Goal: Task Accomplishment & Management: Complete application form

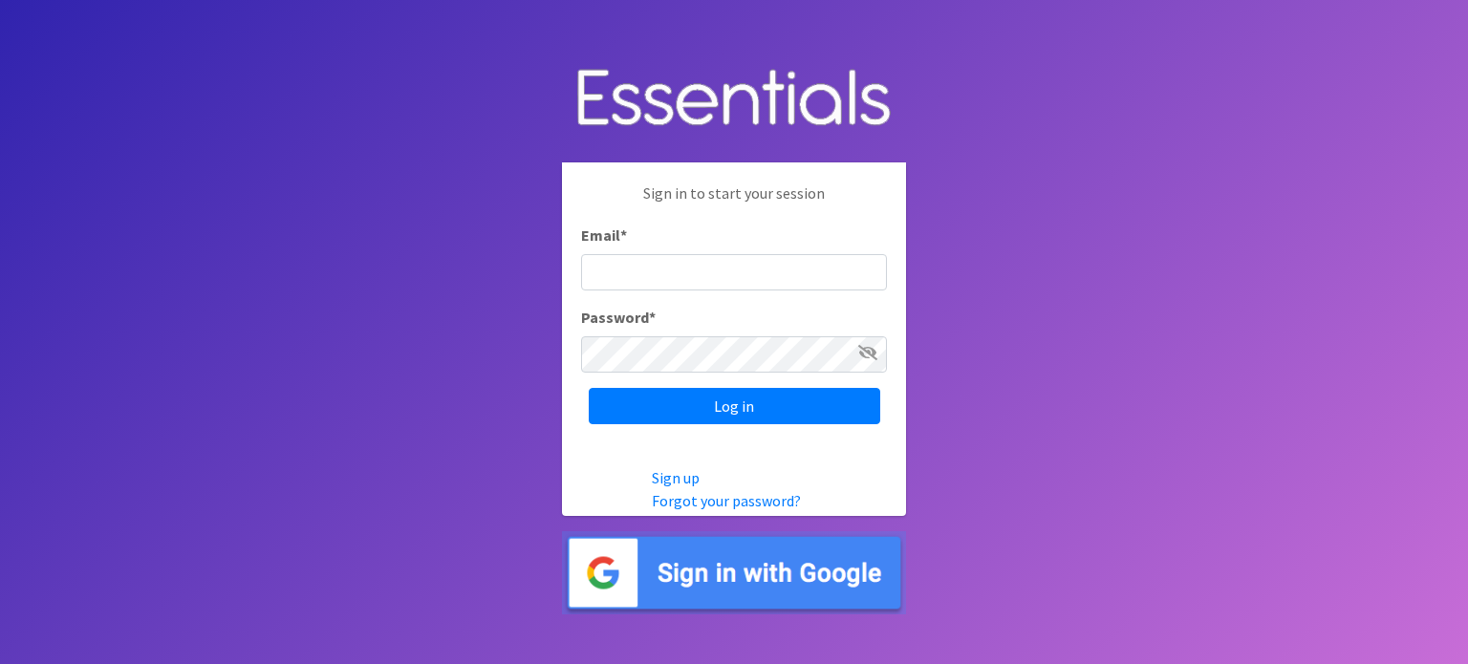
type input "[EMAIL_ADDRESS][DOMAIN_NAME]"
click at [870, 353] on icon at bounding box center [867, 352] width 19 height 15
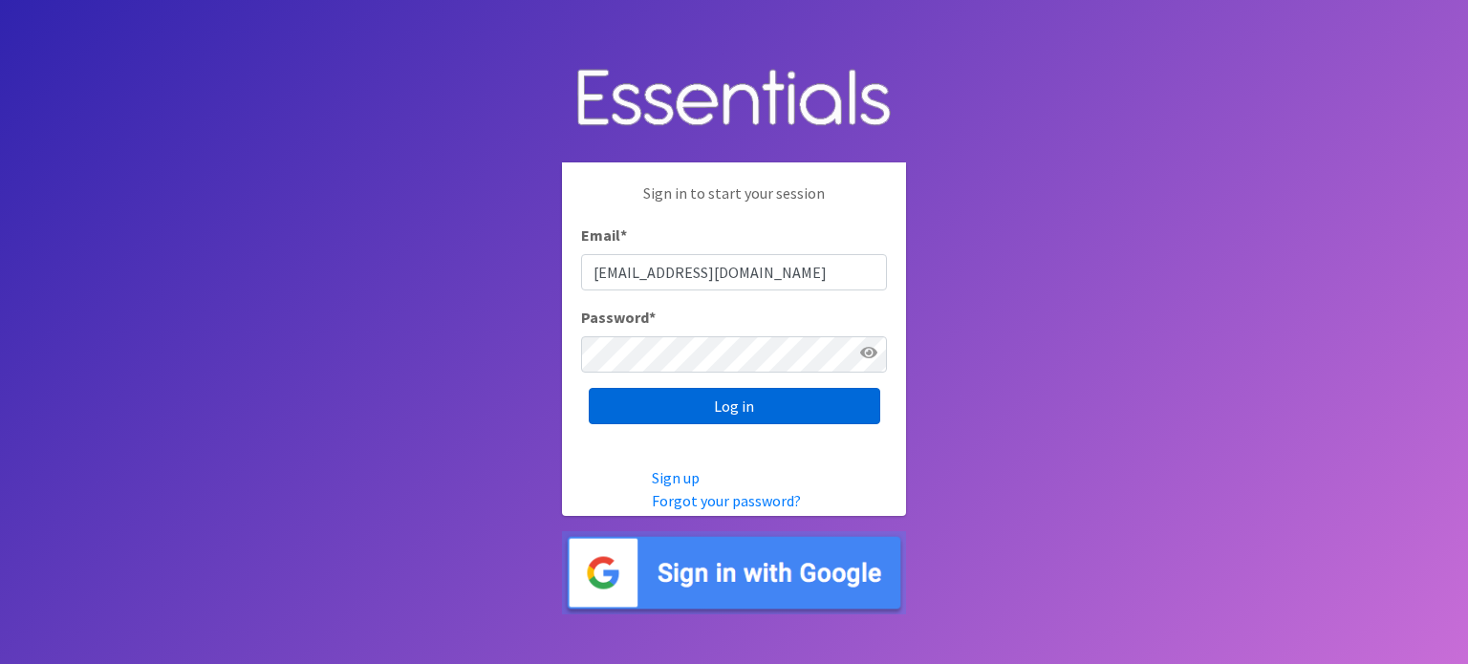
click at [756, 416] on input "Log in" at bounding box center [734, 406] width 291 height 36
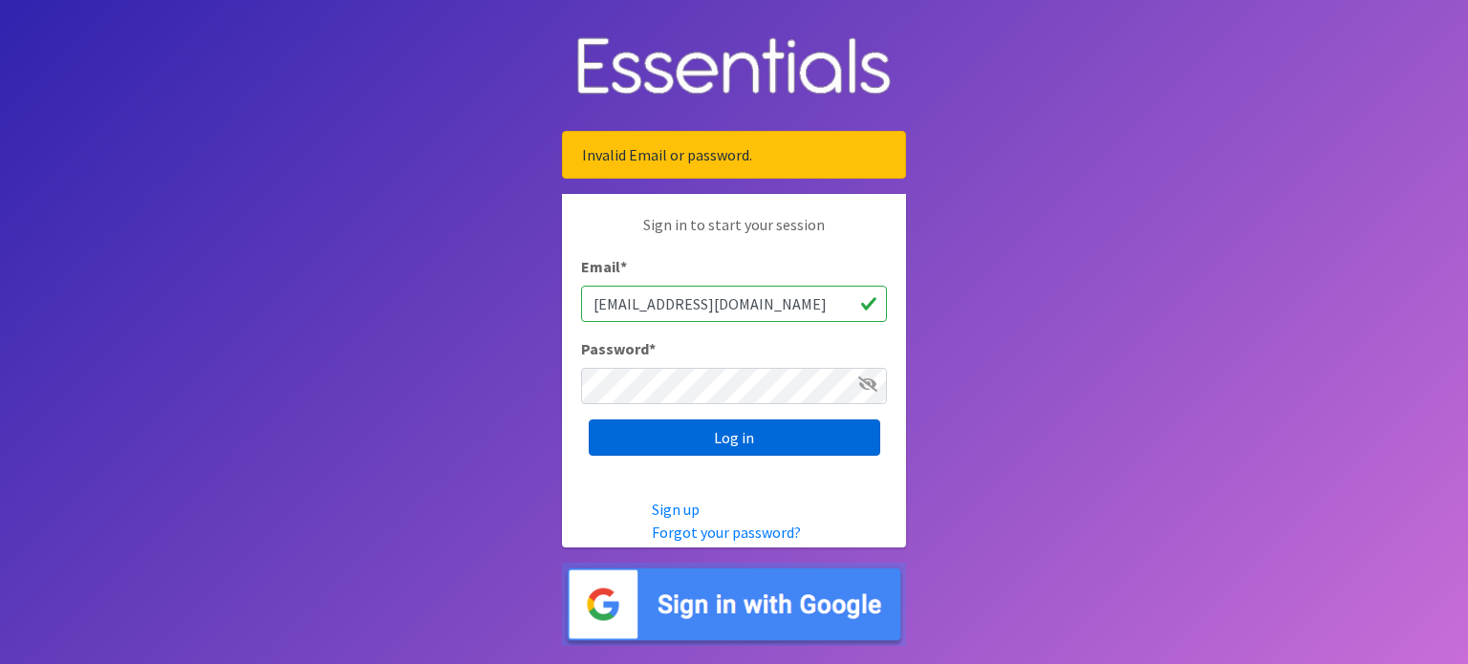
click at [742, 441] on input "Log in" at bounding box center [734, 438] width 291 height 36
click at [706, 162] on div "Invalid Email or password." at bounding box center [734, 155] width 344 height 48
click at [746, 437] on input "Log in" at bounding box center [734, 438] width 291 height 36
click at [761, 615] on img at bounding box center [734, 604] width 344 height 83
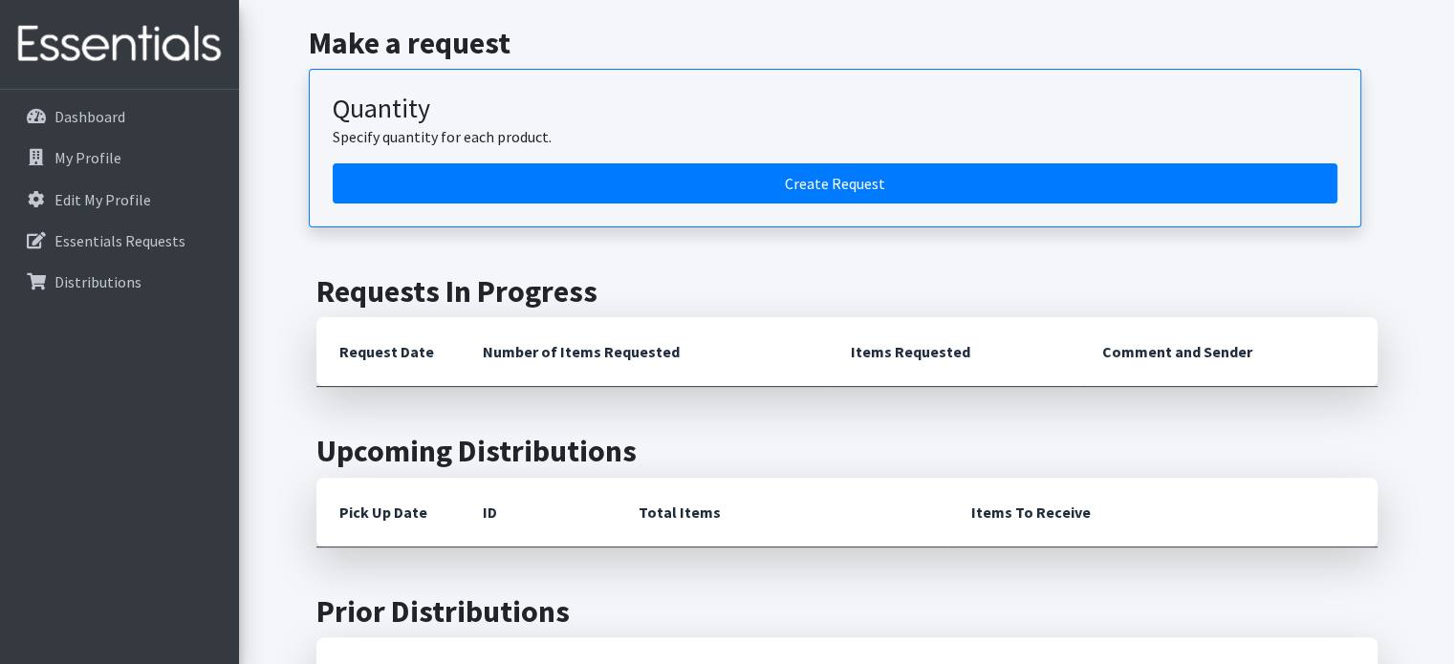
scroll to position [478, 0]
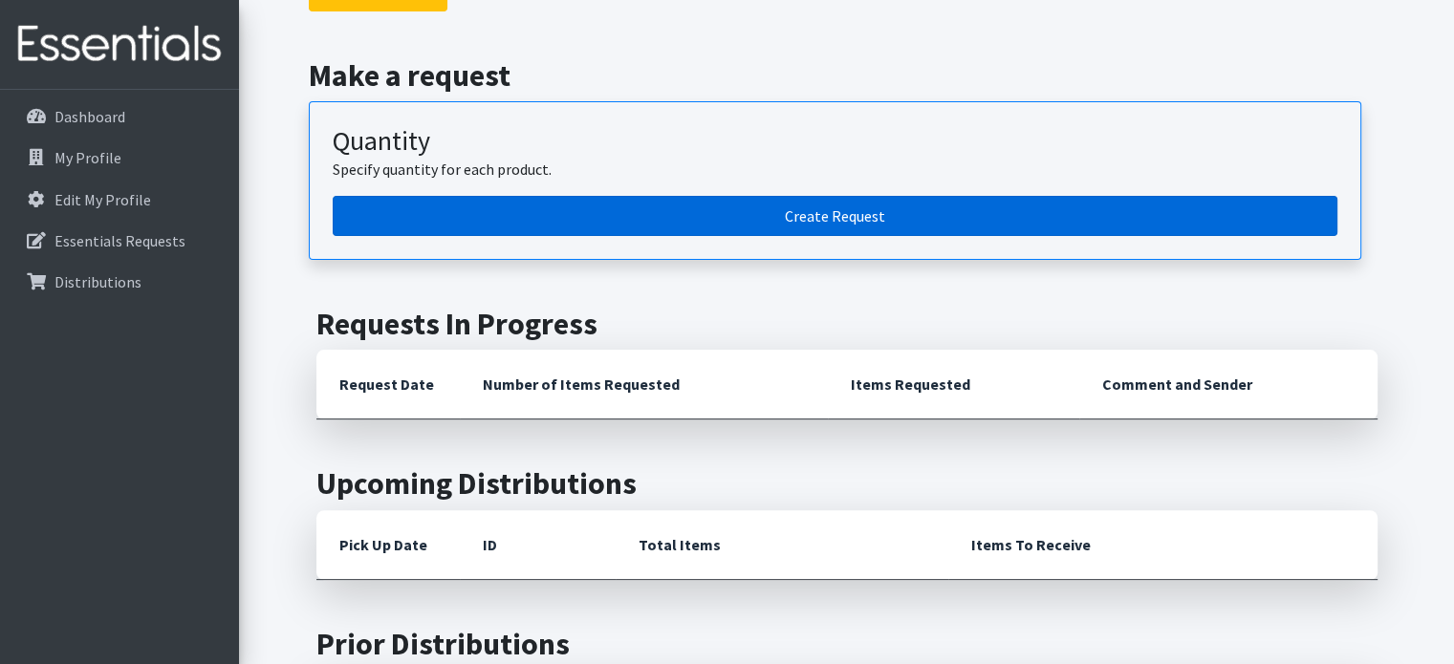
click at [864, 217] on link "Create Request" at bounding box center [835, 216] width 1004 height 40
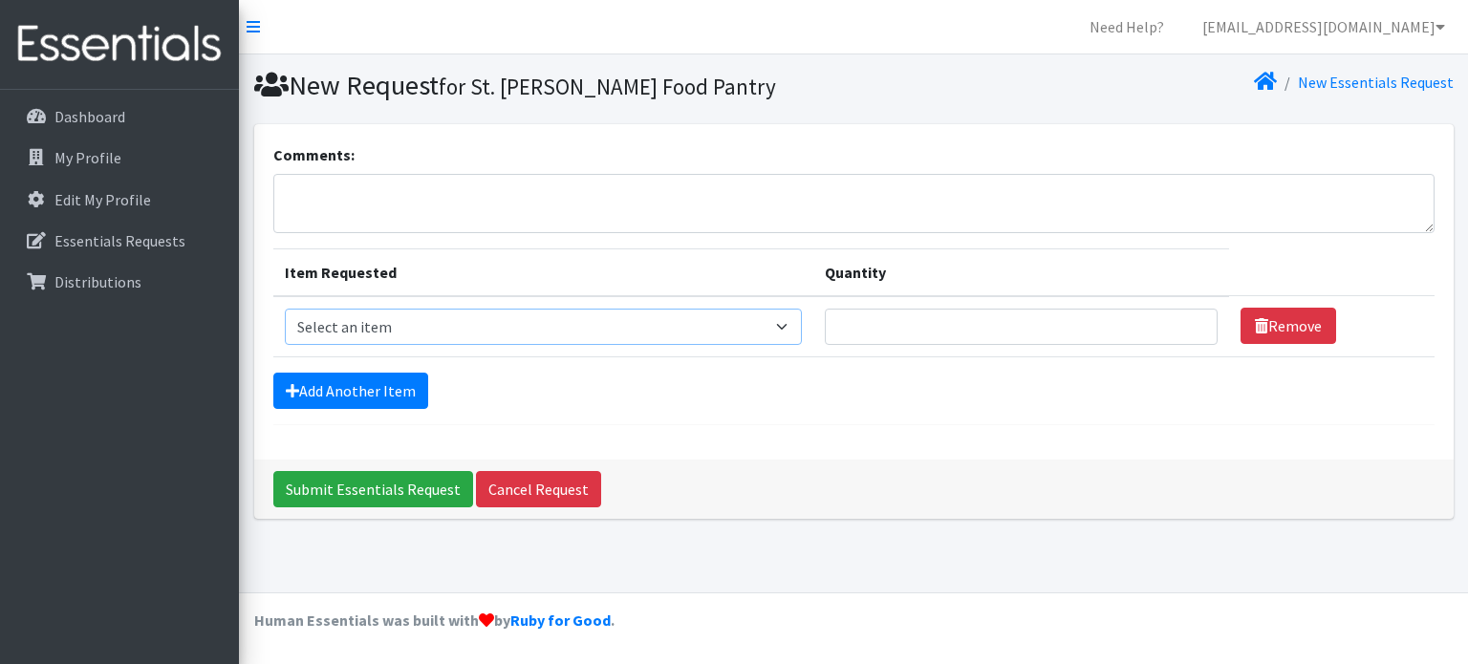
click at [516, 332] on select "Select an item 2/3 T pull-up package 3/4 T pull-up package 4/5 T pull-up packag…" at bounding box center [543, 327] width 517 height 36
select select "15147"
click at [285, 309] on select "Select an item 2/3 T pull-up package 3/4 T pull-up package 4/5 T pull-up packag…" at bounding box center [543, 327] width 517 height 36
click at [767, 332] on select "Select an item 2/3 T pull-up package 3/4 T pull-up package 4/5 T pull-up packag…" at bounding box center [543, 327] width 517 height 36
click at [852, 326] on input "Quantity" at bounding box center [1021, 327] width 393 height 36
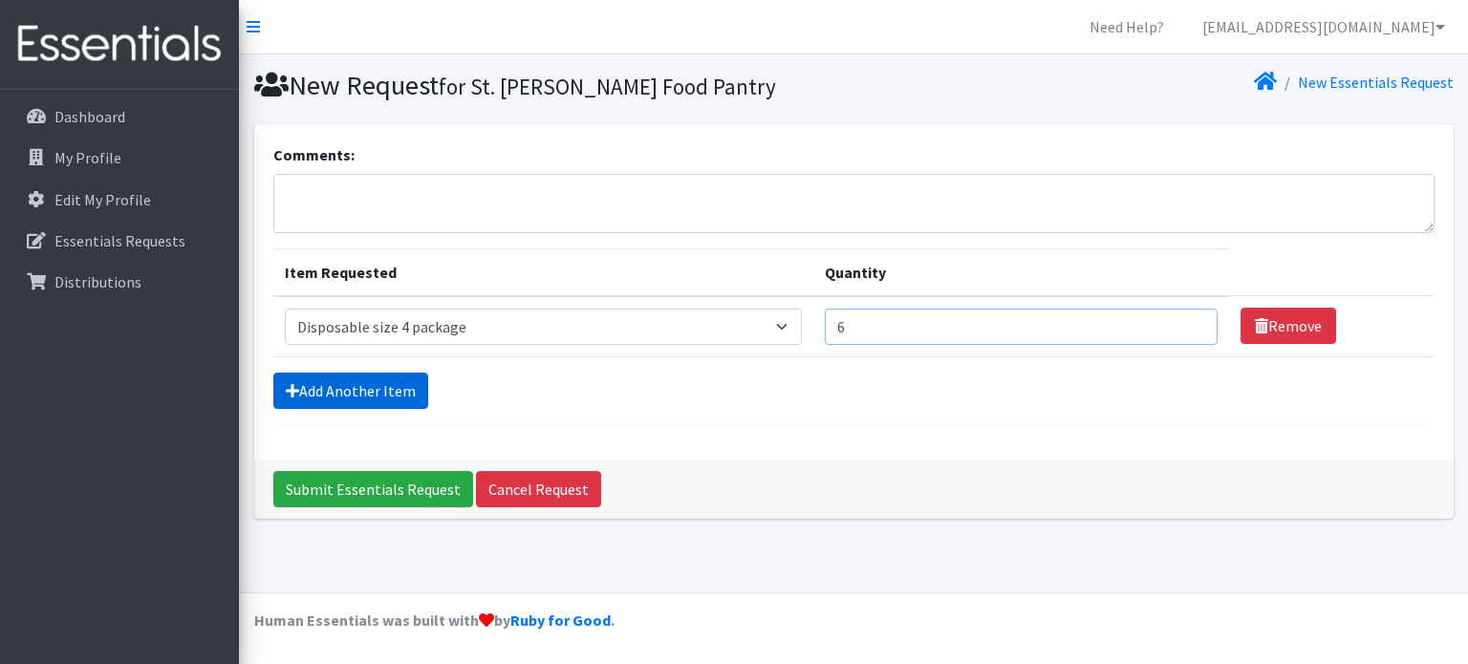
type input "6"
click at [317, 386] on link "Add Another Item" at bounding box center [350, 391] width 155 height 36
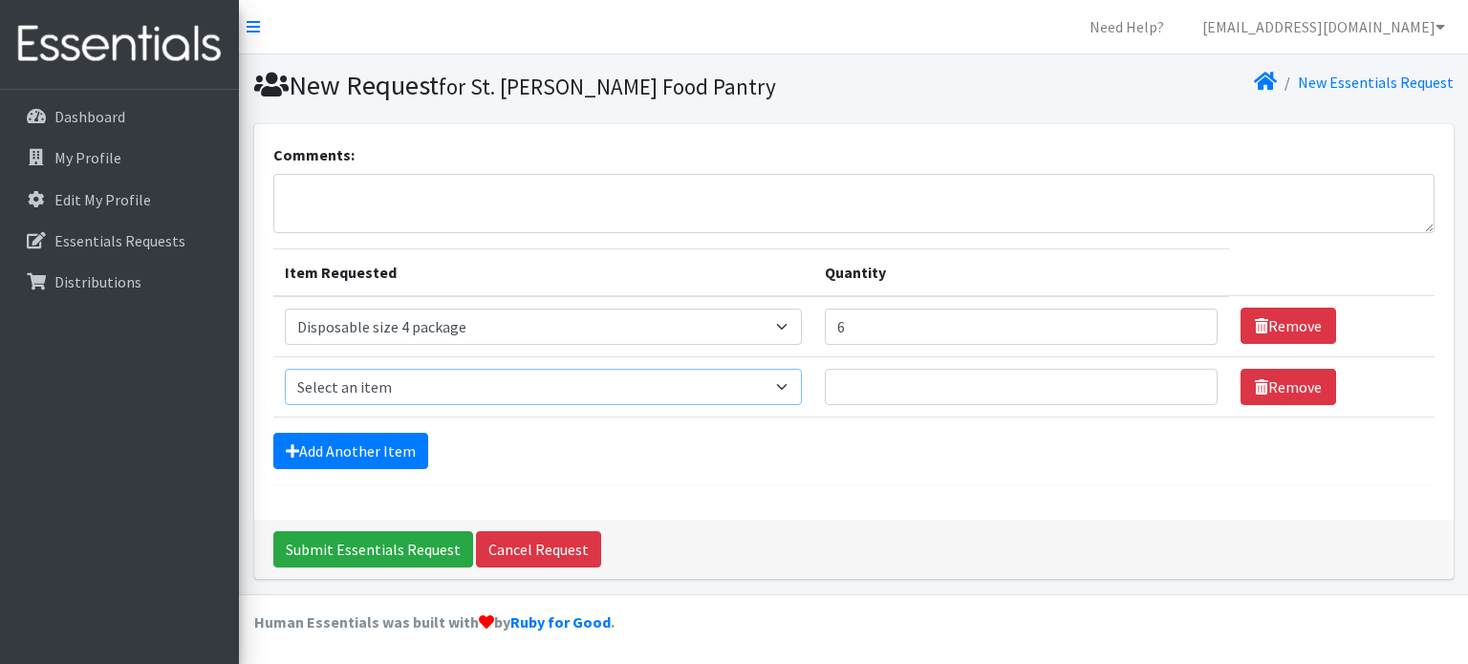
click at [572, 385] on select "Select an item 2/3 T pull-up package 3/4 T pull-up package 4/5 T pull-up packag…" at bounding box center [543, 387] width 517 height 36
select select "15148"
click at [285, 369] on select "Select an item 2/3 T pull-up package 3/4 T pull-up package 4/5 T pull-up packag…" at bounding box center [543, 387] width 517 height 36
click at [838, 378] on input "Quantity" at bounding box center [1021, 387] width 393 height 36
type input "6"
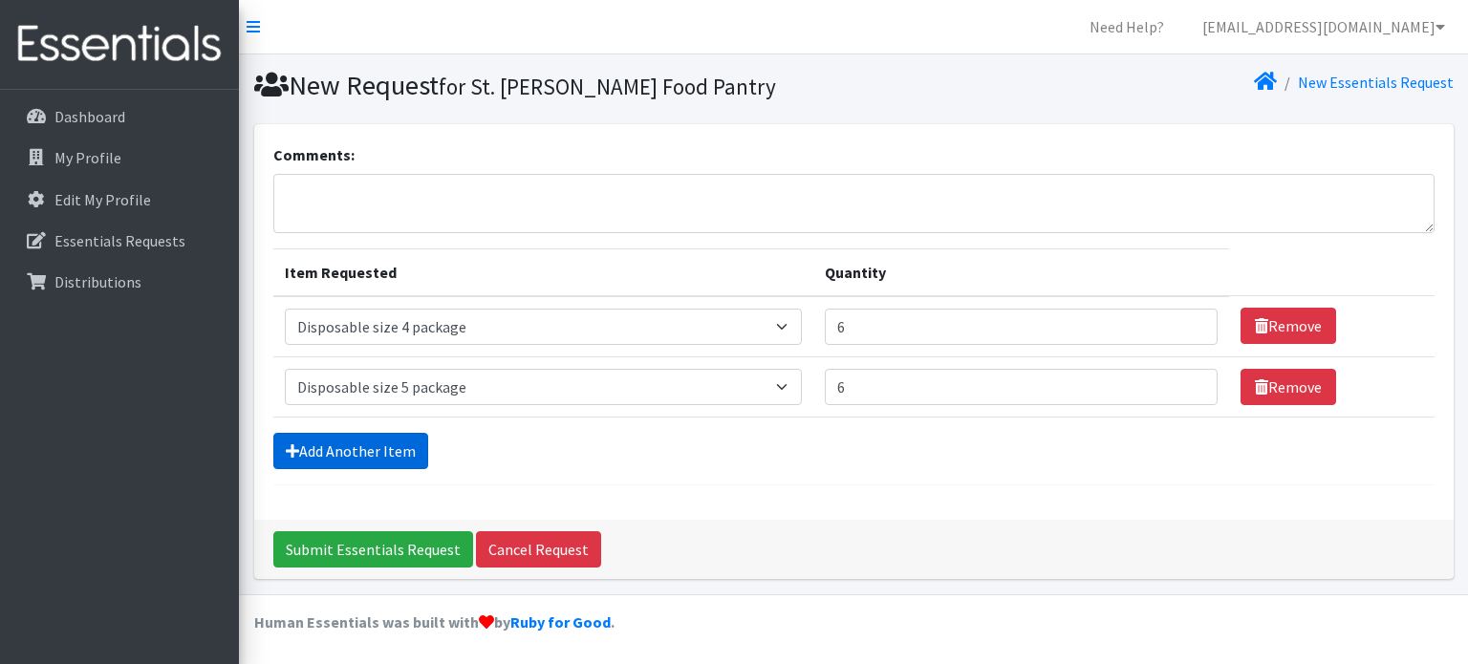
click at [367, 450] on link "Add Another Item" at bounding box center [350, 451] width 155 height 36
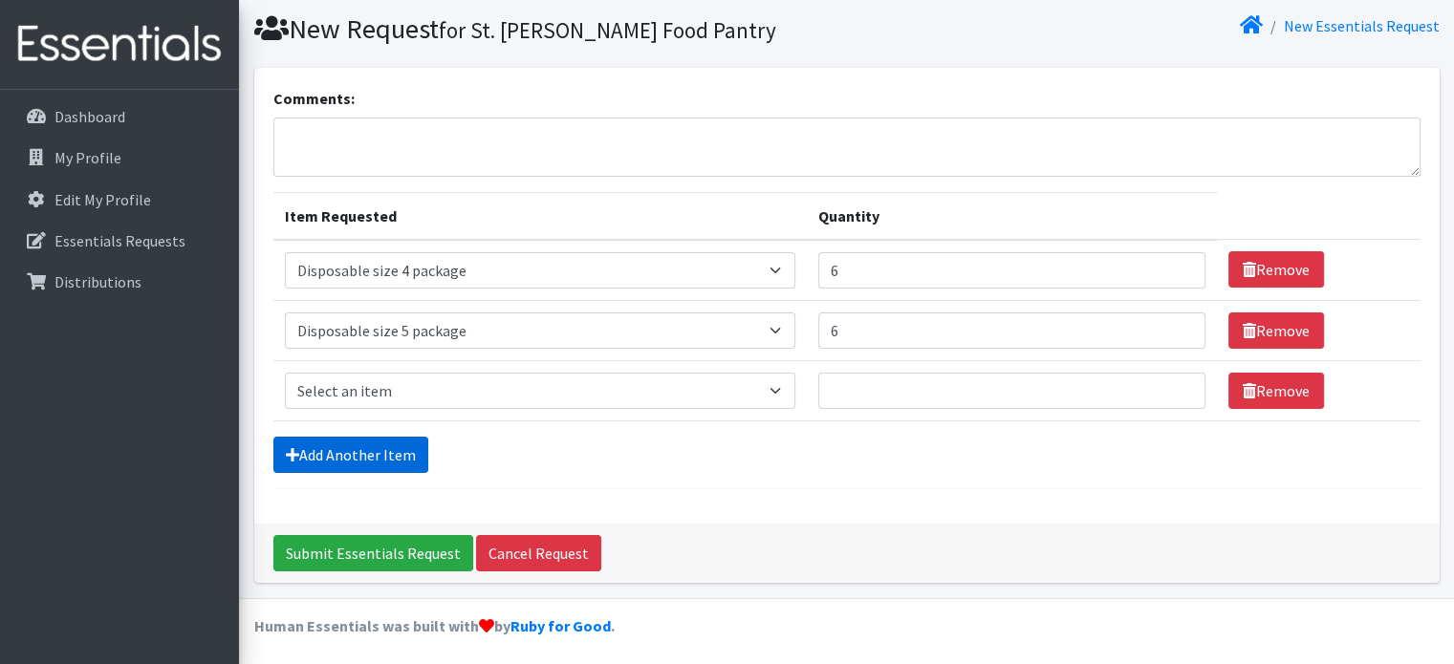
scroll to position [58, 0]
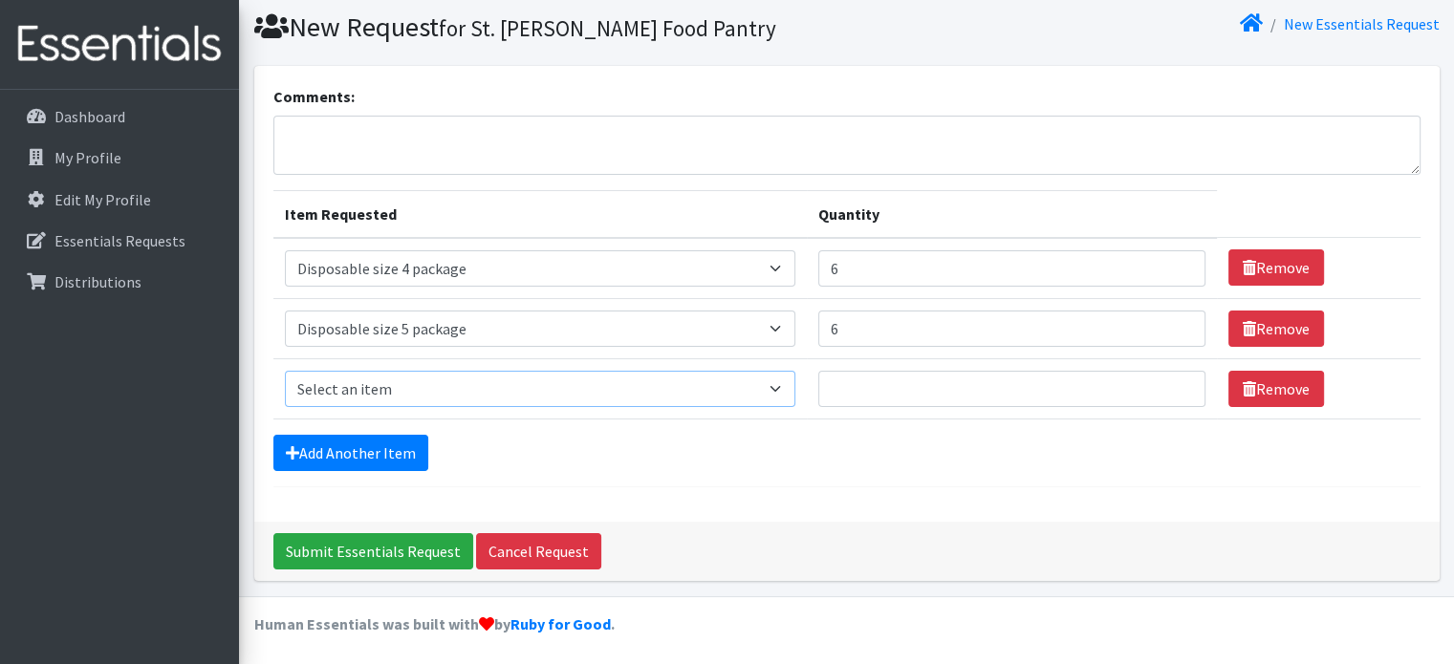
click at [594, 381] on select "Select an item 2/3 T pull-up package 3/4 T pull-up package 4/5 T pull-up packag…" at bounding box center [540, 389] width 510 height 36
select select "15150"
click at [285, 371] on select "Select an item 2/3 T pull-up package 3/4 T pull-up package 4/5 T pull-up packag…" at bounding box center [540, 389] width 510 height 36
click at [828, 395] on input "Quantity" at bounding box center [1012, 389] width 388 height 36
type input "6"
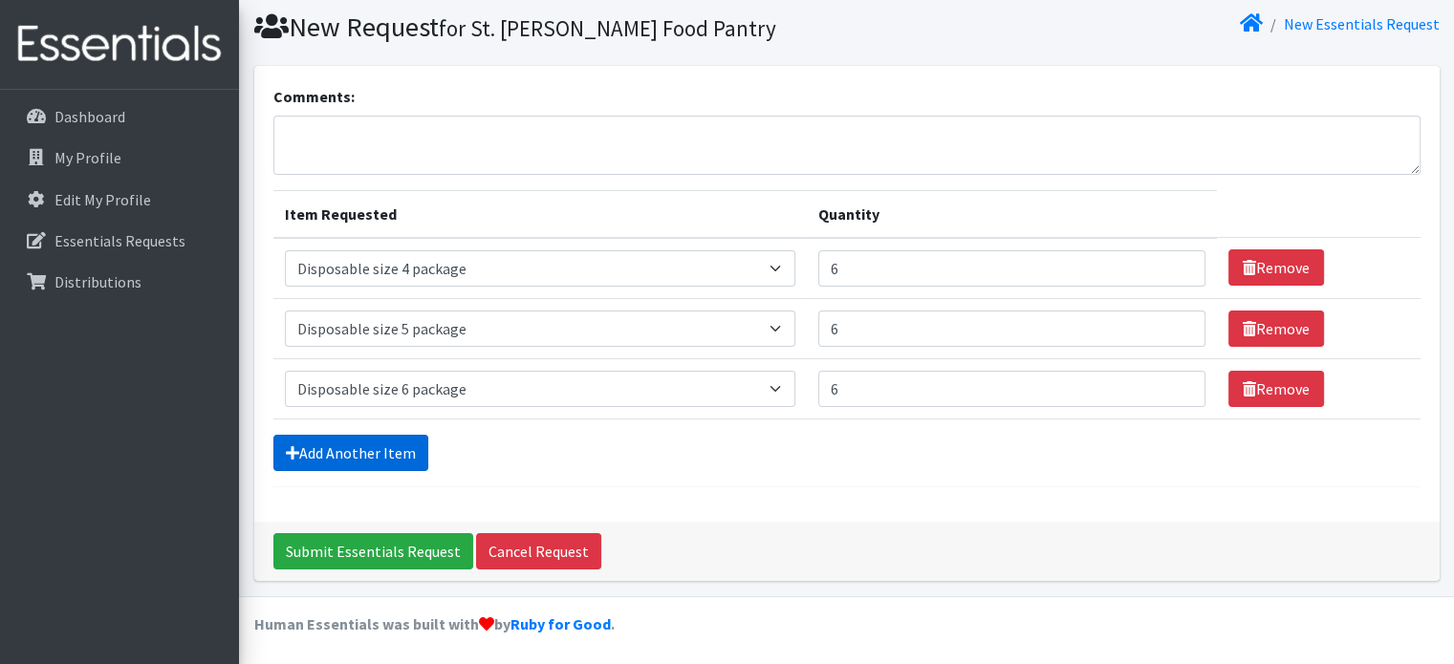
click at [390, 457] on link "Add Another Item" at bounding box center [350, 453] width 155 height 36
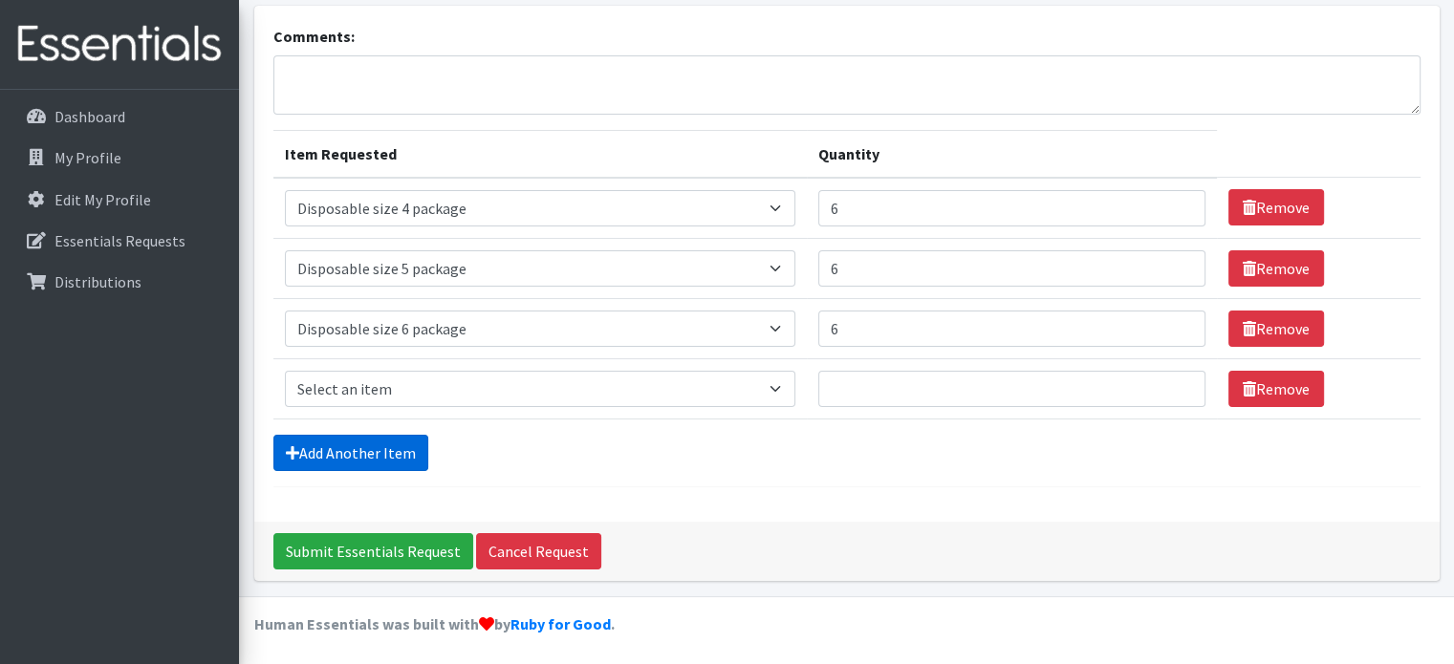
scroll to position [119, 0]
click at [368, 444] on link "Add Another Item" at bounding box center [350, 453] width 155 height 36
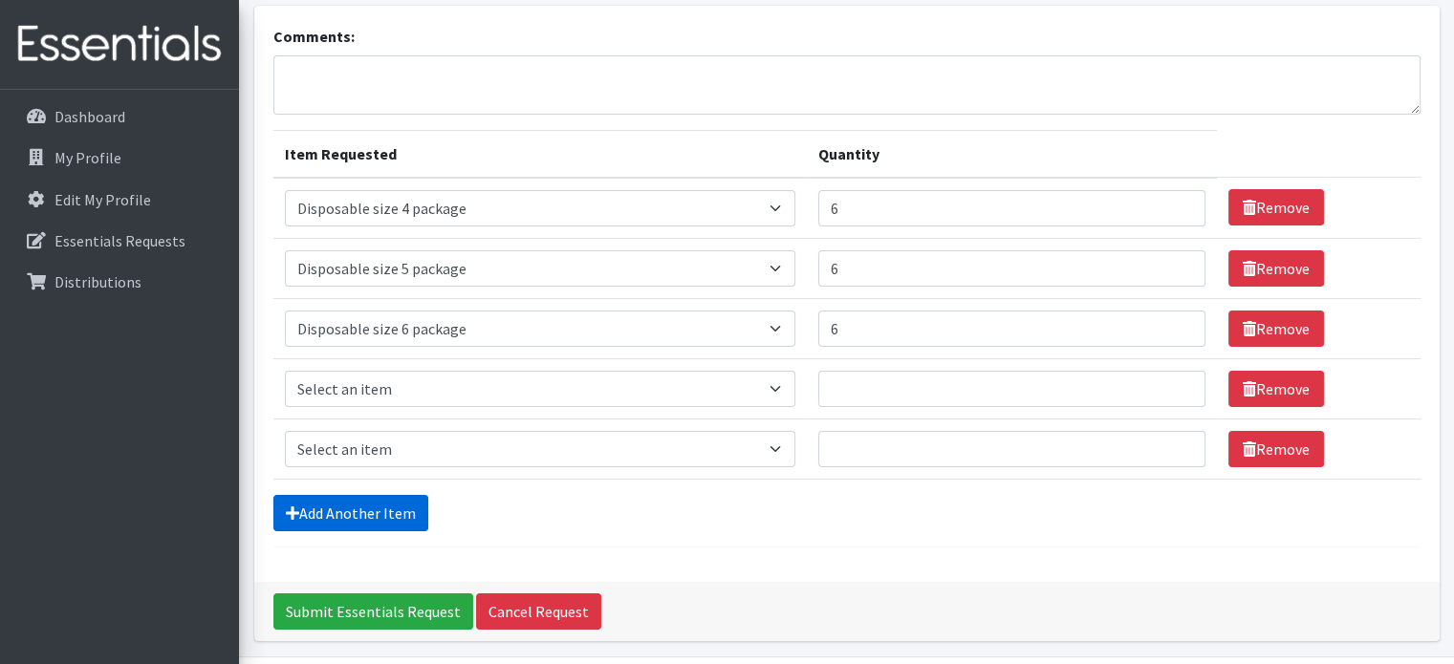
scroll to position [179, 0]
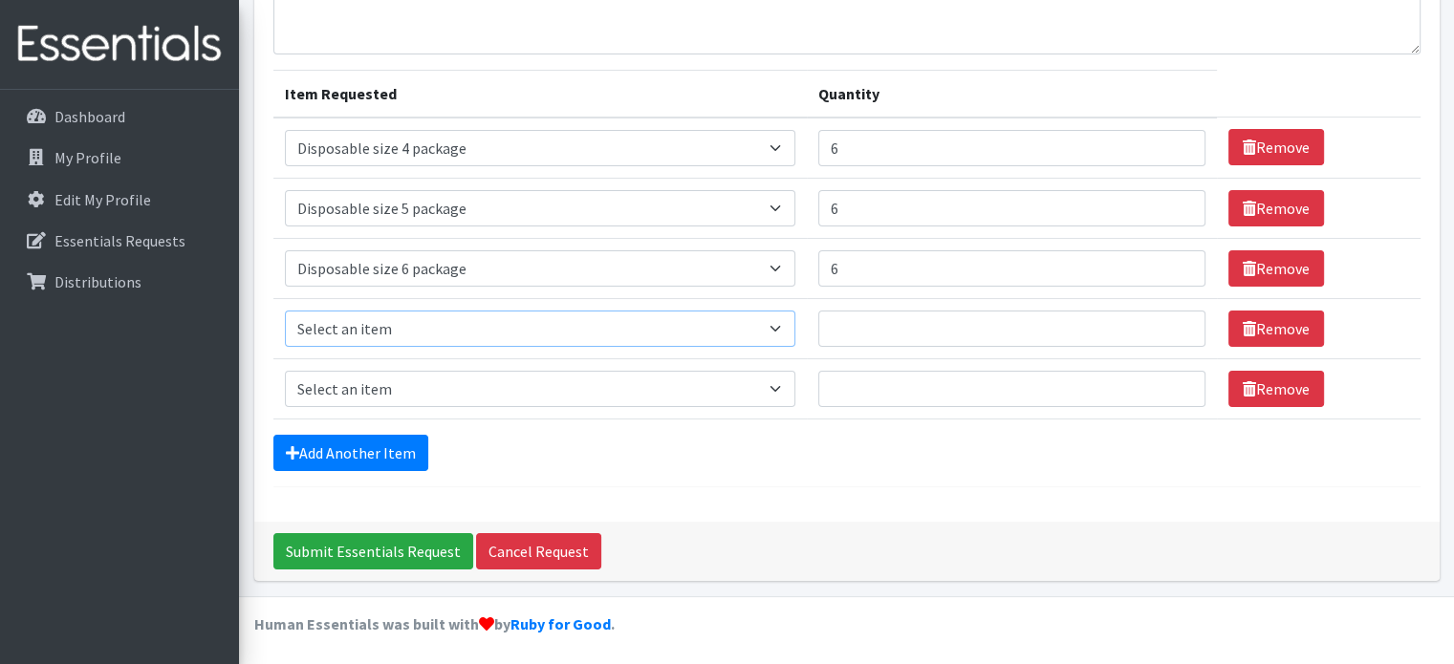
click at [765, 320] on select "Select an item 2/3 T pull-up package 3/4 T pull-up package 4/5 T pull-up packag…" at bounding box center [540, 329] width 510 height 36
select select "15156"
click at [285, 311] on select "Select an item 2/3 T pull-up package 3/4 T pull-up package 4/5 T pull-up packag…" at bounding box center [540, 329] width 510 height 36
click at [862, 324] on input "Quantity" at bounding box center [1012, 329] width 388 height 36
type input "6"
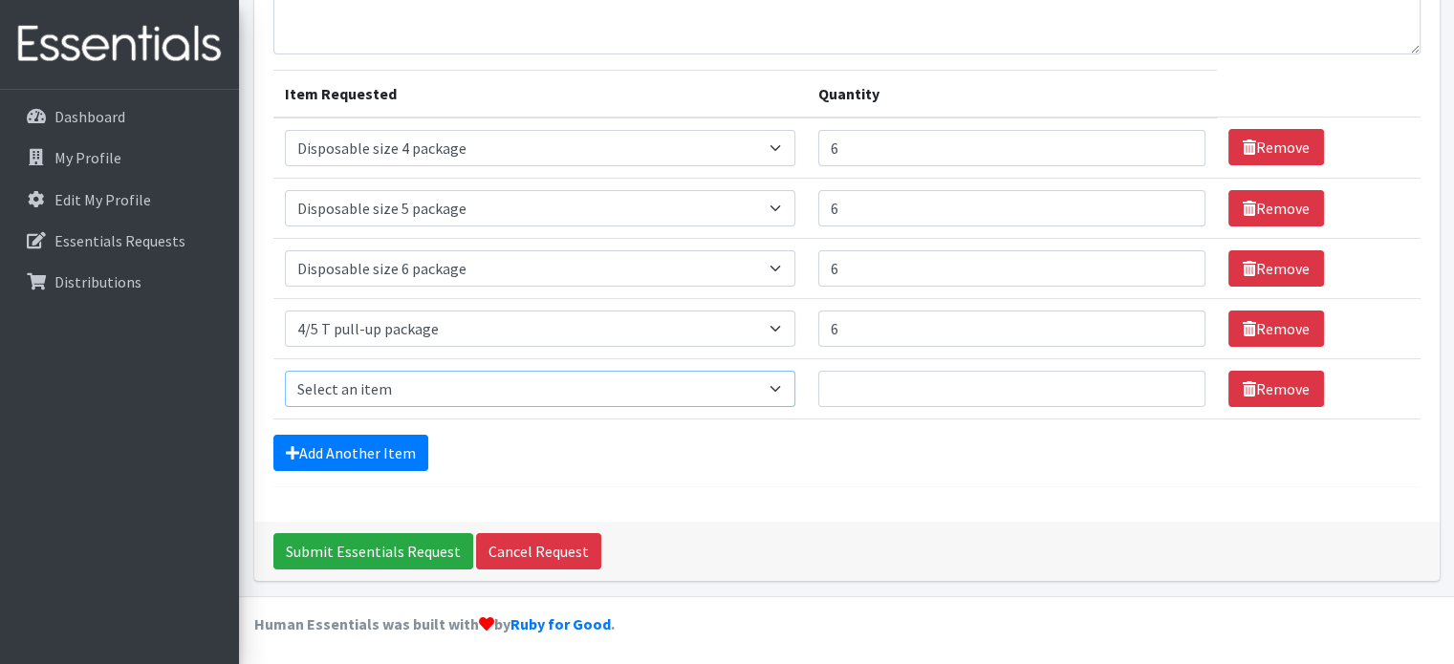
click at [763, 385] on select "Select an item 2/3 T pull-up package 3/4 T pull-up package 4/5 T pull-up packag…" at bounding box center [540, 389] width 510 height 36
select select "15160"
click at [285, 371] on select "Select an item 2/3 T pull-up package 3/4 T pull-up package 4/5 T pull-up packag…" at bounding box center [540, 389] width 510 height 36
click at [855, 385] on input "Quantity" at bounding box center [1012, 389] width 388 height 36
type input "6"
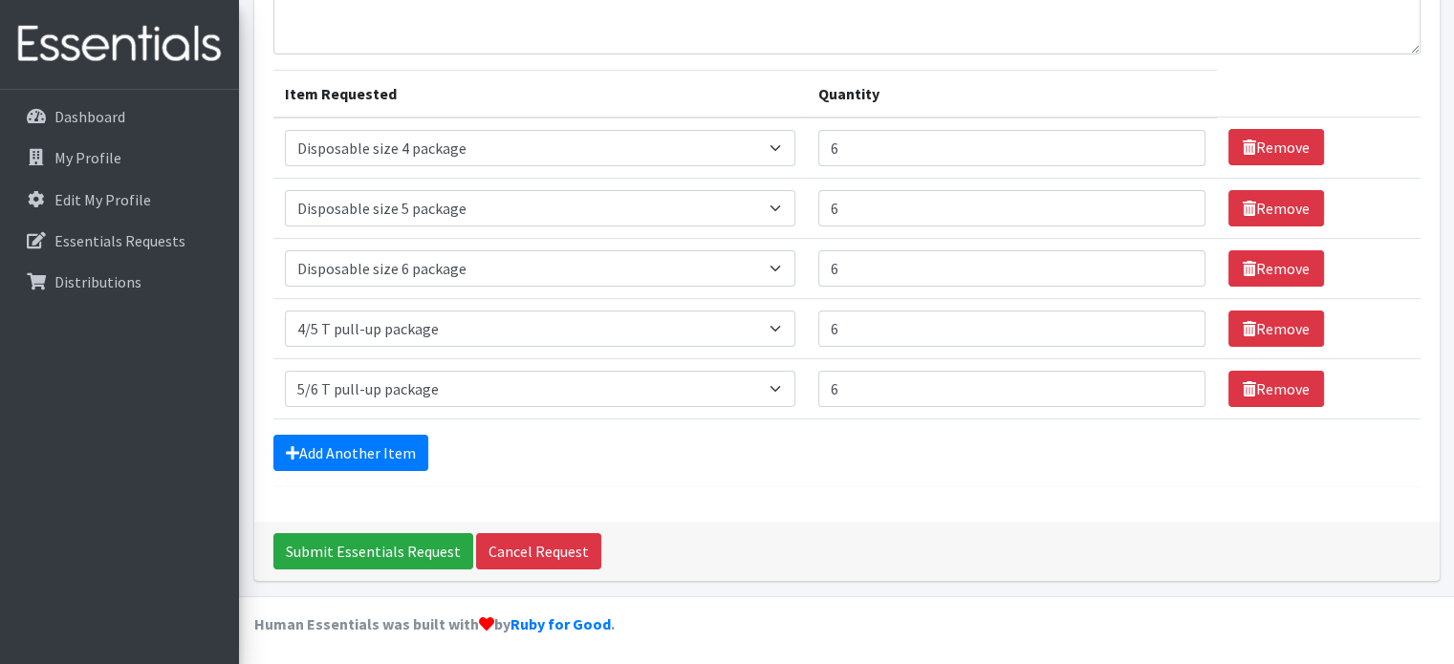
click at [828, 497] on div "Comments: Item Requested Quantity Item Requested Select an item 2/3 T pull-up p…" at bounding box center [846, 234] width 1185 height 576
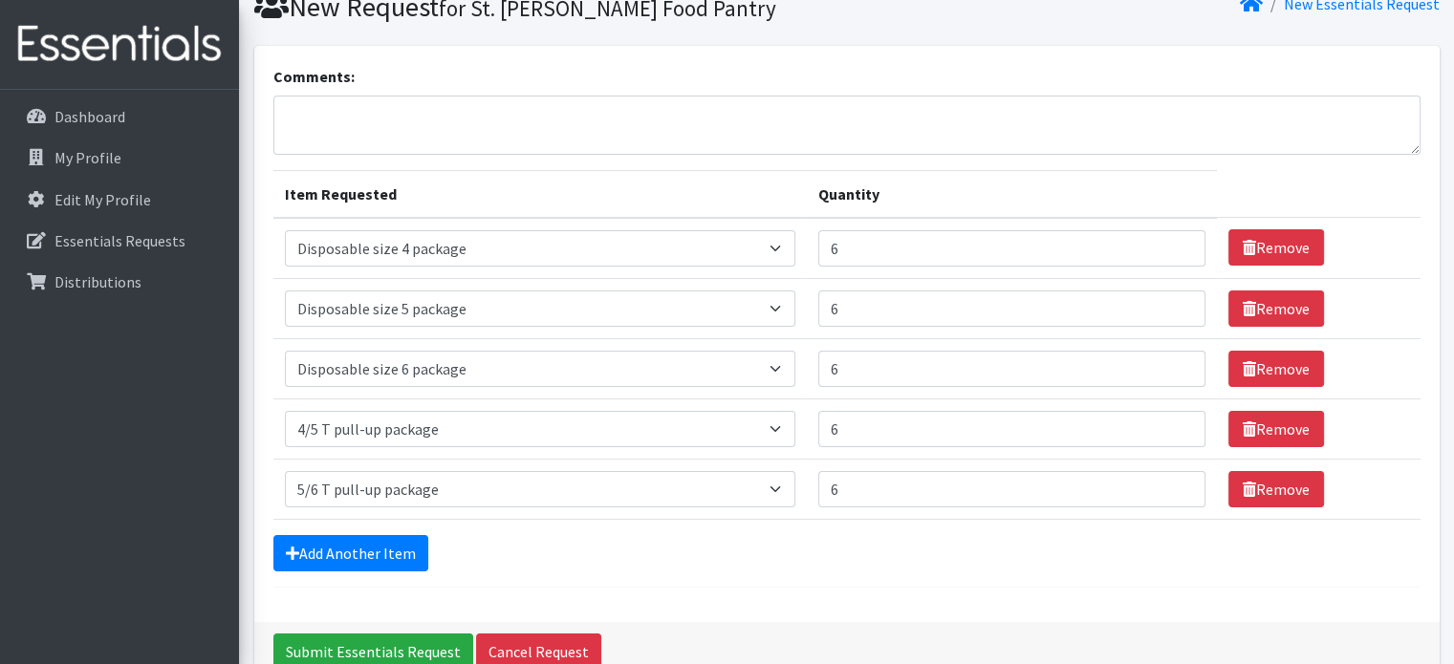
scroll to position [0, 0]
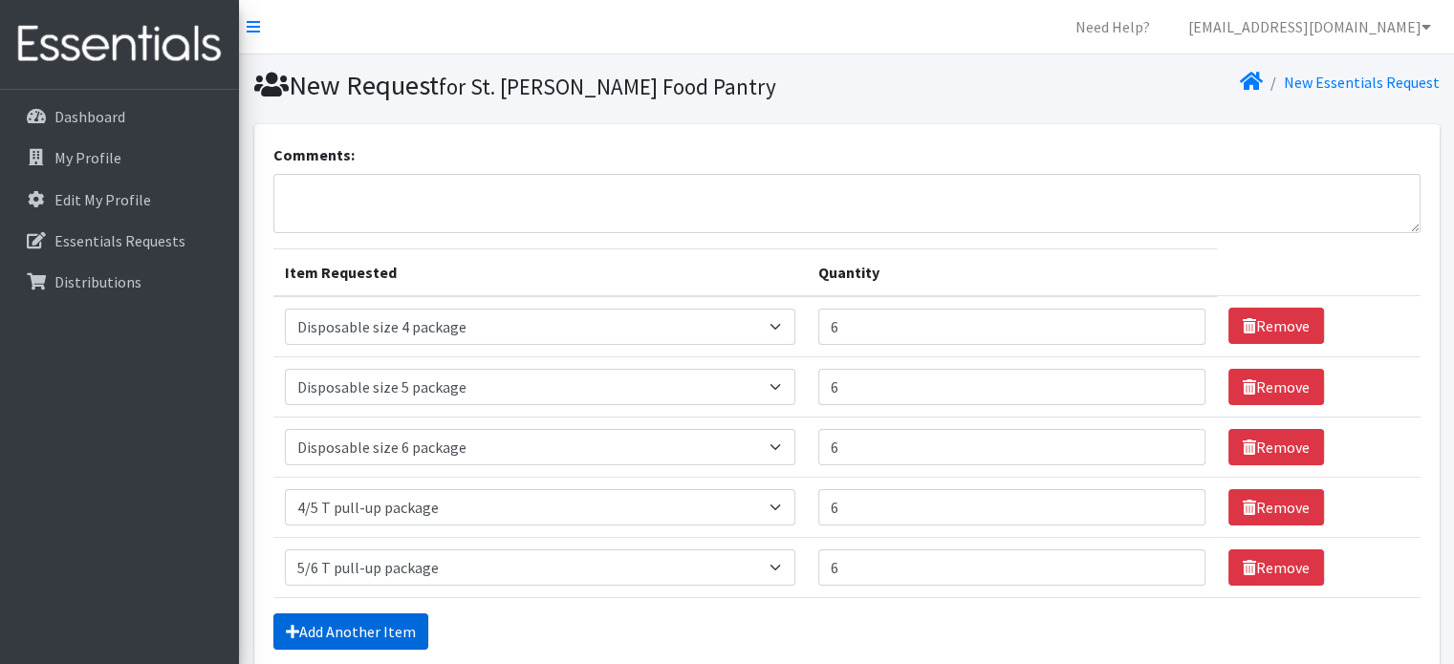
click at [370, 626] on link "Add Another Item" at bounding box center [350, 632] width 155 height 36
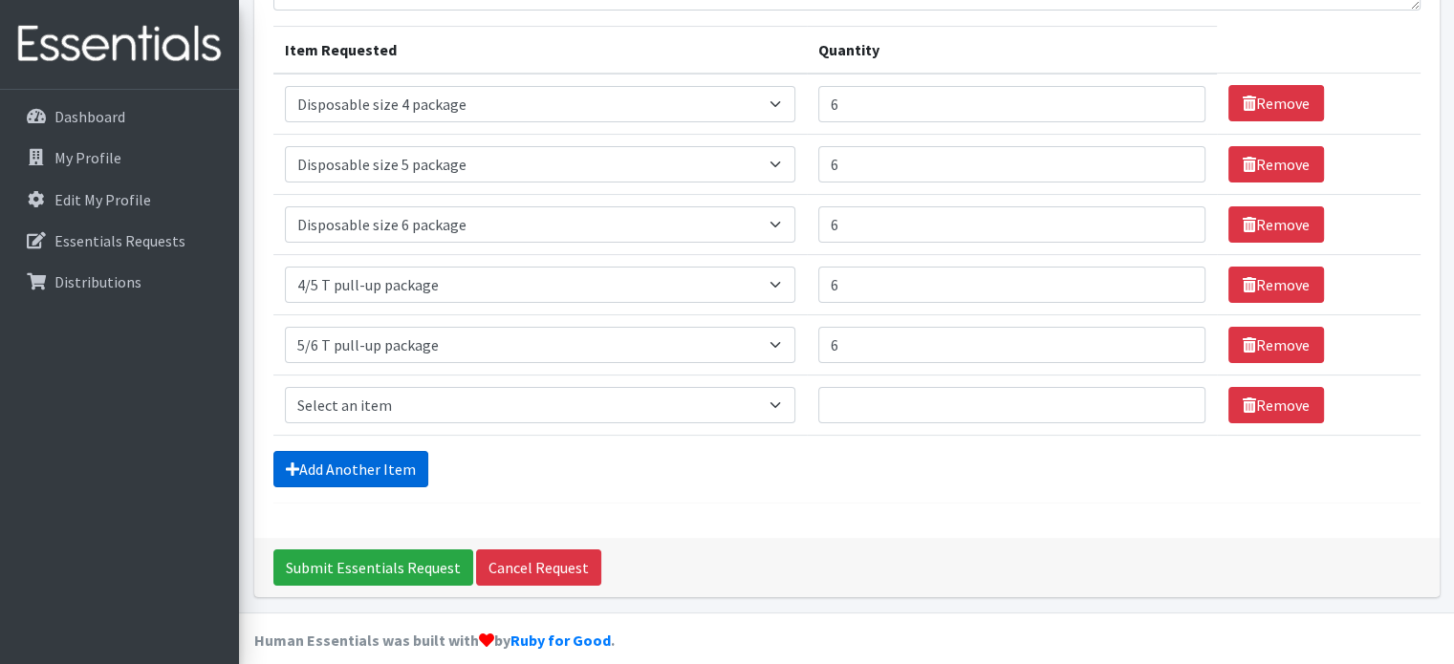
scroll to position [239, 0]
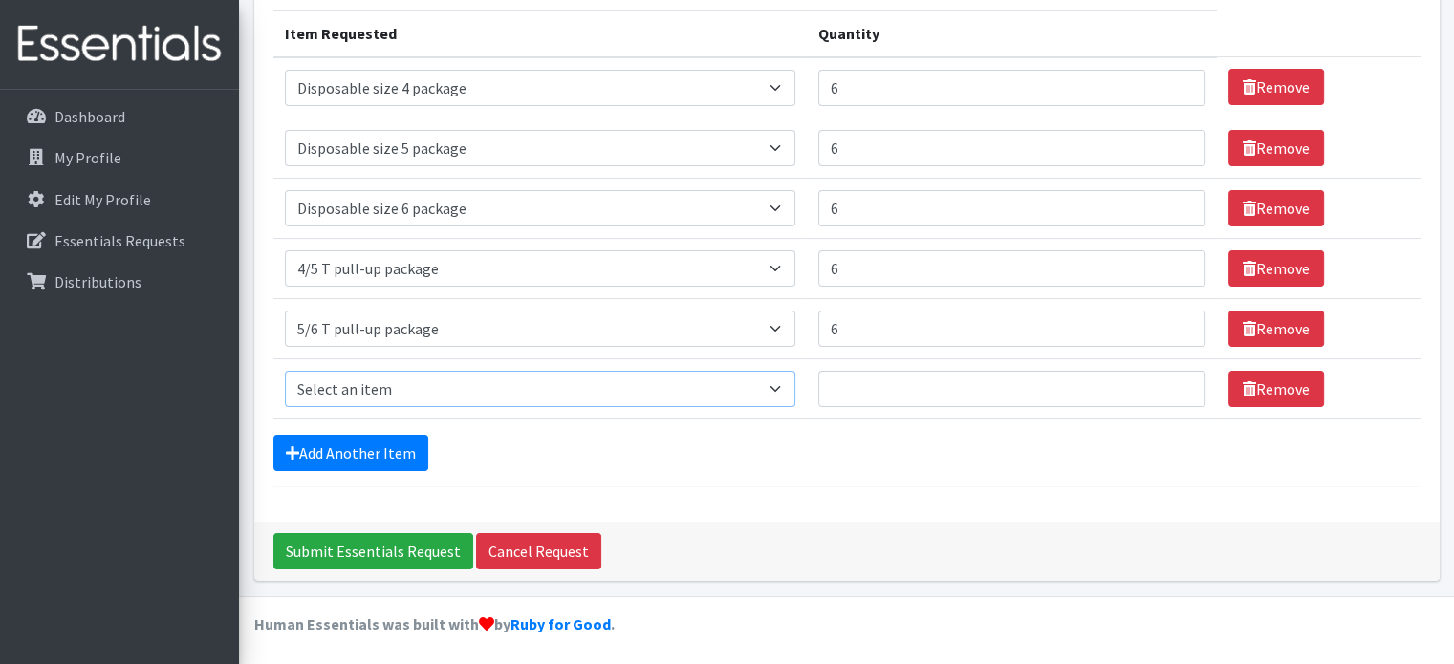
click at [475, 376] on select "Select an item 2/3 T pull-up package 3/4 T pull-up package 4/5 T pull-up packag…" at bounding box center [540, 389] width 510 height 36
select select "15149"
click at [285, 371] on select "Select an item 2/3 T pull-up package 3/4 T pull-up package 4/5 T pull-up packag…" at bounding box center [540, 389] width 510 height 36
click at [833, 385] on input "Quantity" at bounding box center [1012, 389] width 388 height 36
type input "4"
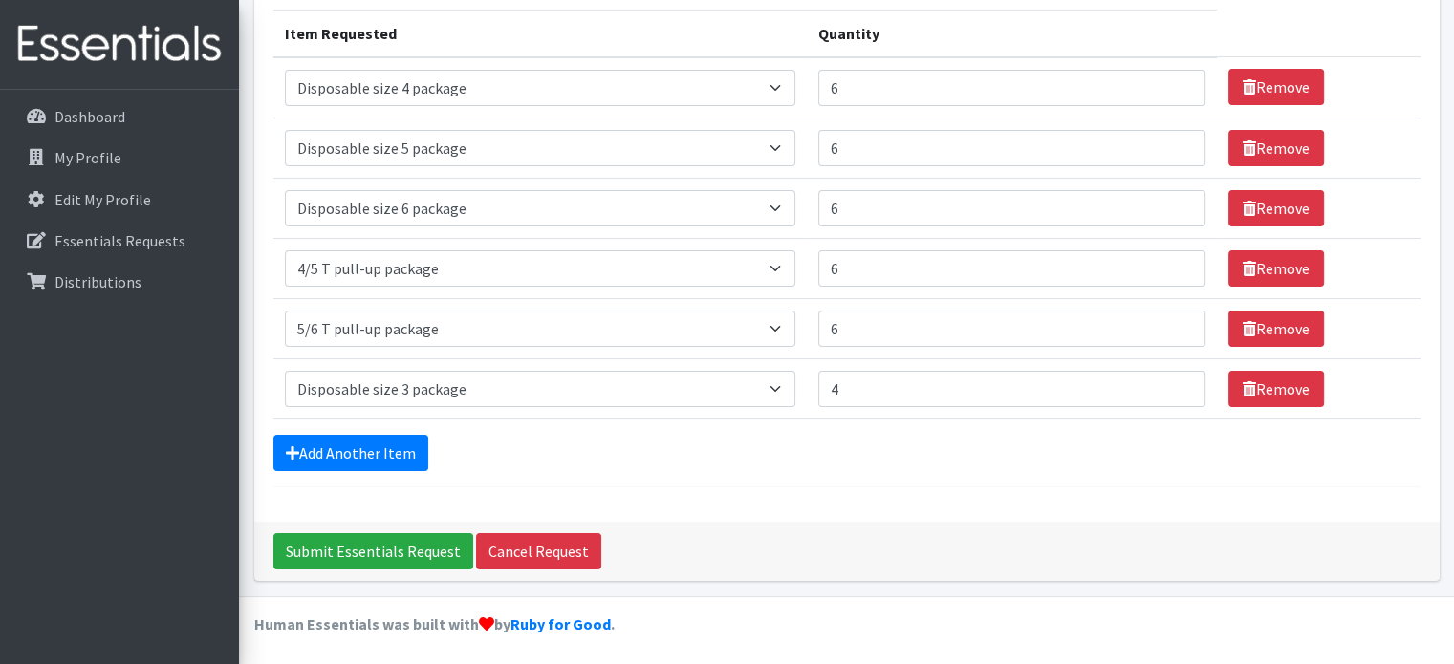
click at [723, 478] on form "Comments: Item Requested Quantity Item Requested Select an item 2/3 T pull-up p…" at bounding box center [846, 195] width 1147 height 583
drag, startPoint x: 830, startPoint y: 324, endPoint x: 819, endPoint y: 324, distance: 10.5
click at [819, 324] on input "6" at bounding box center [1012, 329] width 388 height 36
type input "4"
click at [374, 551] on input "Submit Essentials Request" at bounding box center [373, 551] width 200 height 36
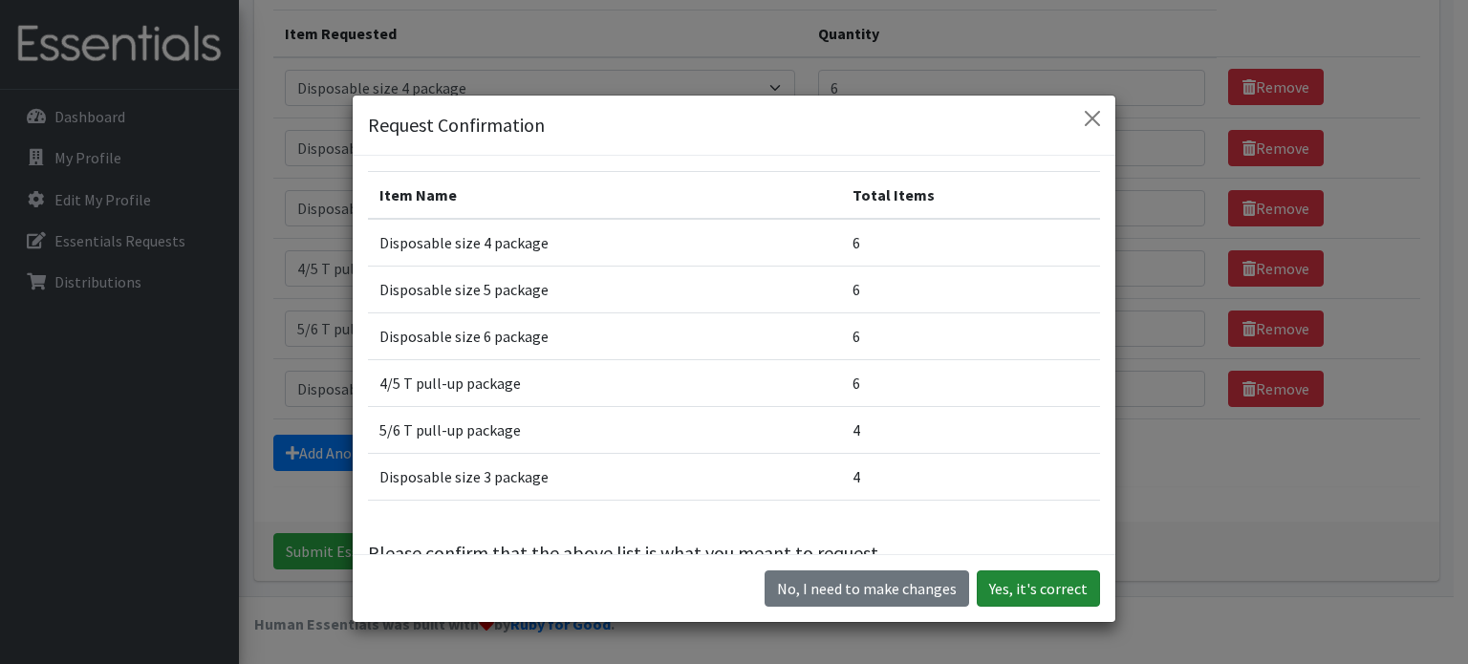
click at [1004, 593] on button "Yes, it's correct" at bounding box center [1038, 589] width 123 height 36
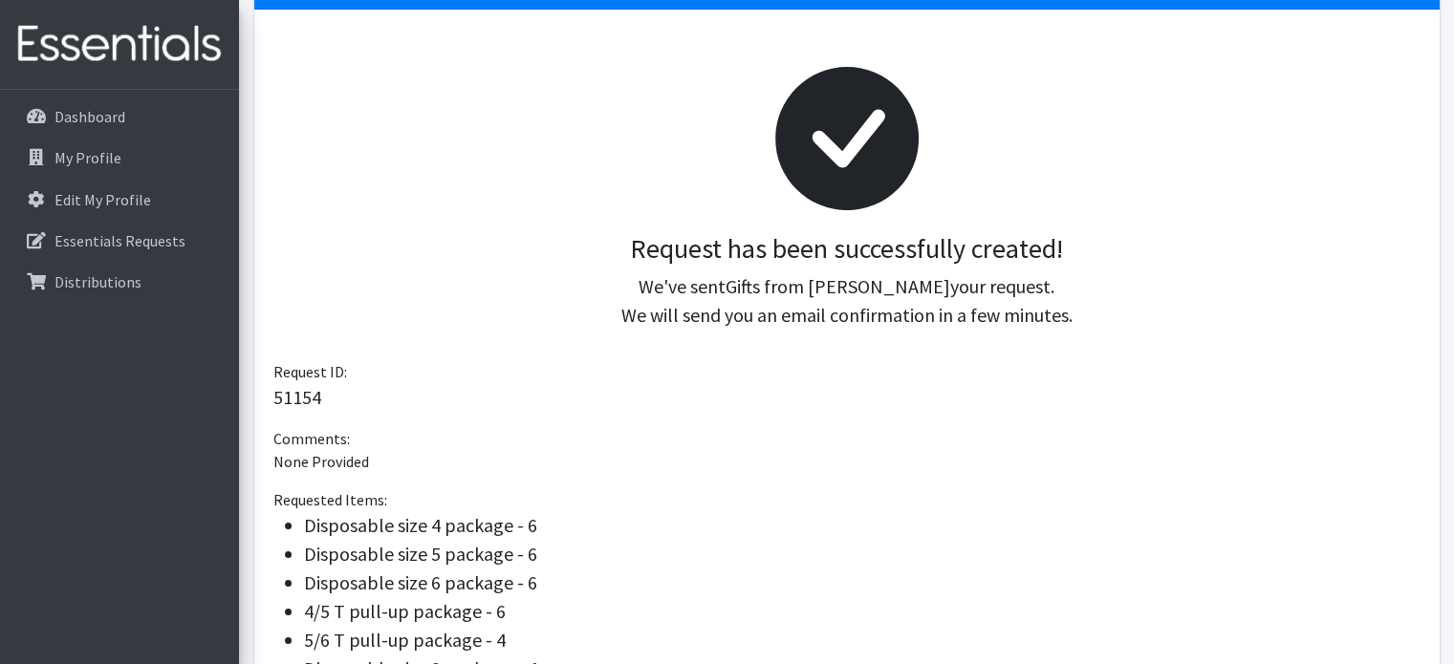
scroll to position [96, 0]
